Goal: Entertainment & Leisure: Consume media (video, audio)

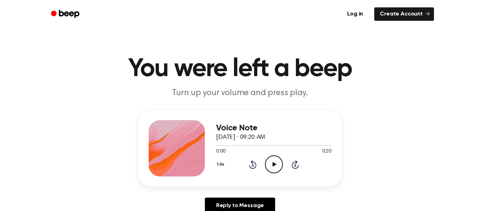
click at [277, 168] on icon "Play Audio" at bounding box center [274, 164] width 18 height 18
click at [249, 163] on icon "Rewind 5 seconds" at bounding box center [253, 164] width 8 height 9
click at [249, 164] on icon "Rewind 5 seconds" at bounding box center [253, 164] width 8 height 9
click at [253, 165] on icon at bounding box center [253, 165] width 2 height 3
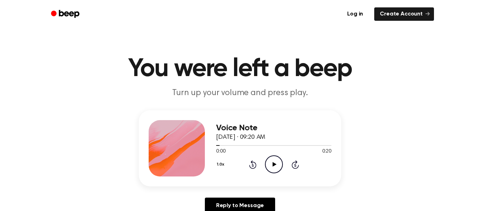
click at [253, 165] on icon at bounding box center [253, 165] width 2 height 3
click at [253, 168] on icon at bounding box center [252, 164] width 7 height 8
click at [275, 175] on div "Voice Note [DATE] · 09:20 AM 0:00 0:20 Your browser does not support the [objec…" at bounding box center [273, 148] width 115 height 56
click at [271, 165] on icon "Play Audio" at bounding box center [274, 164] width 18 height 18
click at [250, 168] on icon "Rewind 5 seconds" at bounding box center [253, 164] width 8 height 9
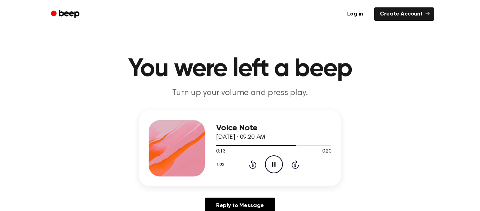
click at [251, 165] on icon "Rewind 5 seconds" at bounding box center [253, 164] width 8 height 9
click at [250, 165] on icon "Rewind 5 seconds" at bounding box center [253, 164] width 8 height 9
click at [250, 164] on icon "Rewind 5 seconds" at bounding box center [253, 164] width 8 height 9
click at [249, 163] on icon "Rewind 5 seconds" at bounding box center [253, 164] width 8 height 9
click at [276, 159] on icon "Pause Audio" at bounding box center [274, 164] width 18 height 18
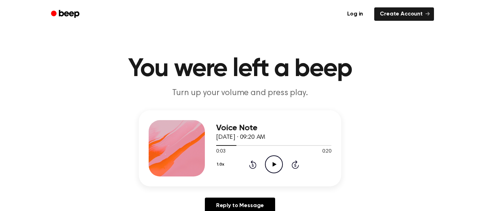
click at [268, 170] on circle at bounding box center [274, 163] width 17 height 17
click at [279, 162] on icon "Pause Audio" at bounding box center [274, 164] width 18 height 18
click at [270, 158] on icon "Play Audio" at bounding box center [274, 164] width 18 height 18
click at [270, 158] on icon "Pause Audio" at bounding box center [274, 164] width 18 height 18
click at [281, 181] on div "Voice Note [DATE] · 09:20 AM 0:07 0:20 Your browser does not support the [objec…" at bounding box center [240, 148] width 203 height 76
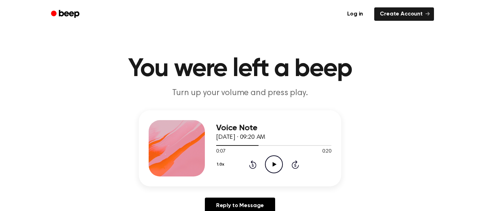
click at [273, 175] on div "Voice Note [DATE] · 09:20 AM 0:07 0:20 Your browser does not support the [objec…" at bounding box center [273, 148] width 115 height 56
click at [271, 167] on icon "Play Audio" at bounding box center [274, 164] width 18 height 18
click at [275, 162] on icon at bounding box center [274, 164] width 3 height 5
click at [272, 161] on icon "Play Audio" at bounding box center [274, 164] width 18 height 18
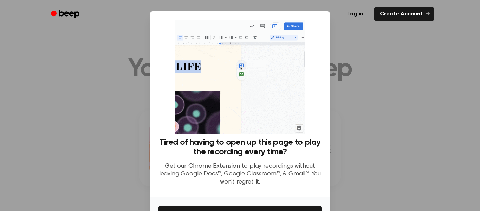
scroll to position [45, 0]
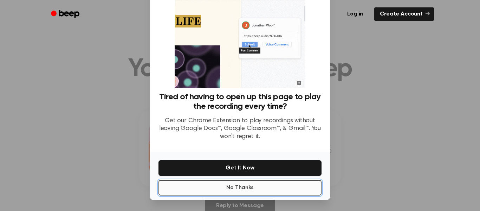
click at [284, 189] on button "No Thanks" at bounding box center [240, 187] width 163 height 15
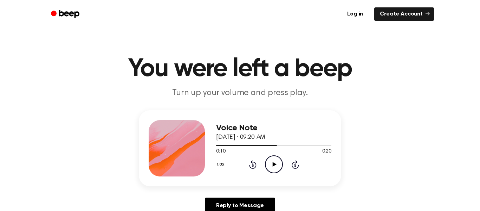
click at [269, 156] on icon "Play Audio" at bounding box center [274, 164] width 18 height 18
click at [273, 167] on icon "Pause Audio" at bounding box center [274, 164] width 18 height 18
click at [274, 168] on icon "Play Audio" at bounding box center [274, 164] width 18 height 18
click at [252, 164] on icon "Rewind 5 seconds" at bounding box center [253, 164] width 8 height 9
click at [253, 165] on icon at bounding box center [253, 165] width 2 height 3
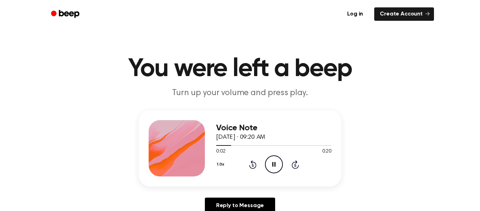
click at [253, 165] on icon "Rewind 5 seconds" at bounding box center [253, 164] width 8 height 9
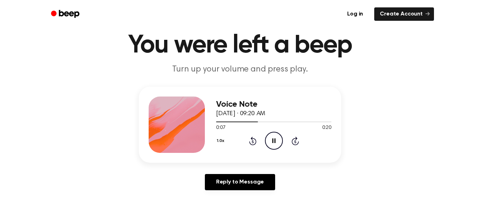
scroll to position [25, 0]
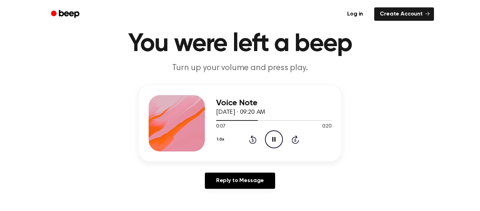
click at [253, 140] on icon at bounding box center [253, 140] width 2 height 3
click at [276, 138] on icon "Pause Audio" at bounding box center [274, 139] width 18 height 18
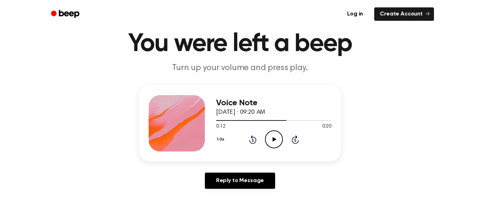
click at [271, 135] on icon "Play Audio" at bounding box center [274, 139] width 18 height 18
click at [253, 140] on icon at bounding box center [253, 140] width 2 height 3
click at [282, 146] on icon "Pause Audio" at bounding box center [274, 139] width 18 height 18
click at [296, 143] on icon at bounding box center [295, 139] width 7 height 8
click at [276, 139] on icon "Play Audio" at bounding box center [274, 139] width 18 height 18
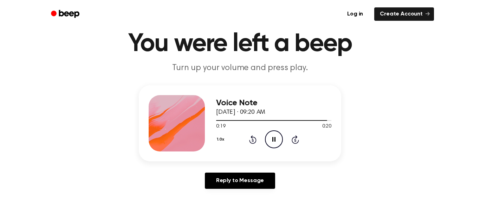
click at [251, 135] on icon "Rewind 5 seconds" at bounding box center [253, 139] width 8 height 9
click at [254, 140] on icon "Rewind 5 seconds" at bounding box center [253, 139] width 8 height 9
click at [277, 139] on icon "Pause Audio" at bounding box center [274, 139] width 18 height 18
click at [254, 137] on icon at bounding box center [252, 139] width 7 height 8
click at [272, 140] on icon "Play Audio" at bounding box center [274, 139] width 18 height 18
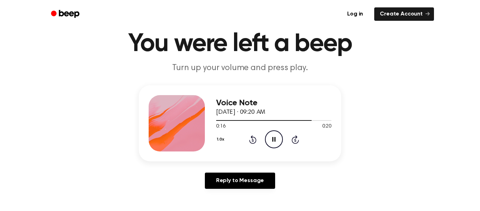
click at [275, 139] on icon at bounding box center [274, 139] width 3 height 5
click at [253, 140] on icon "Rewind 5 seconds" at bounding box center [253, 139] width 8 height 9
click at [274, 139] on icon at bounding box center [275, 139] width 4 height 5
click at [267, 140] on icon "Pause Audio" at bounding box center [274, 139] width 18 height 18
click at [253, 140] on icon at bounding box center [253, 140] width 2 height 3
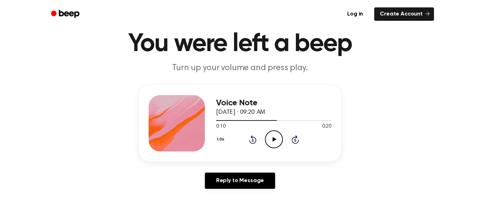
click at [275, 138] on icon "Play Audio" at bounding box center [274, 139] width 18 height 18
click at [276, 144] on icon "Pause Audio" at bounding box center [274, 139] width 18 height 18
